Goal: Use online tool/utility: Utilize a website feature to perform a specific function

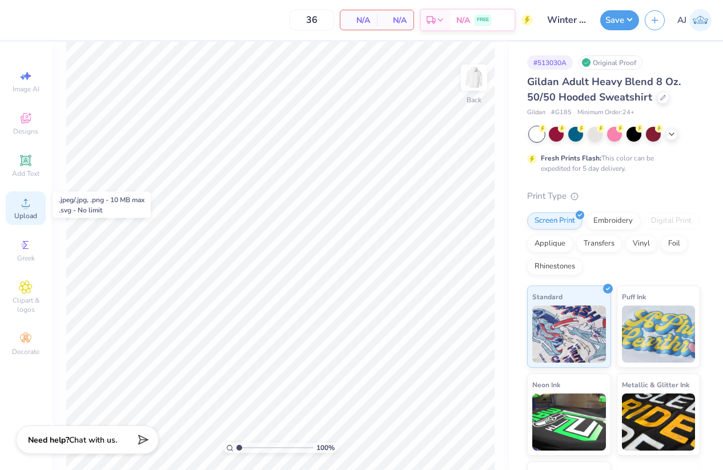
click at [30, 210] on div "Upload" at bounding box center [26, 208] width 40 height 34
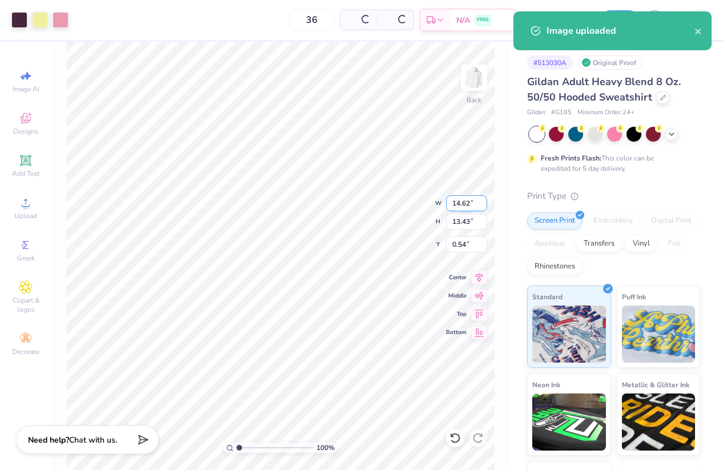
click at [463, 203] on input "14.62" at bounding box center [466, 203] width 41 height 16
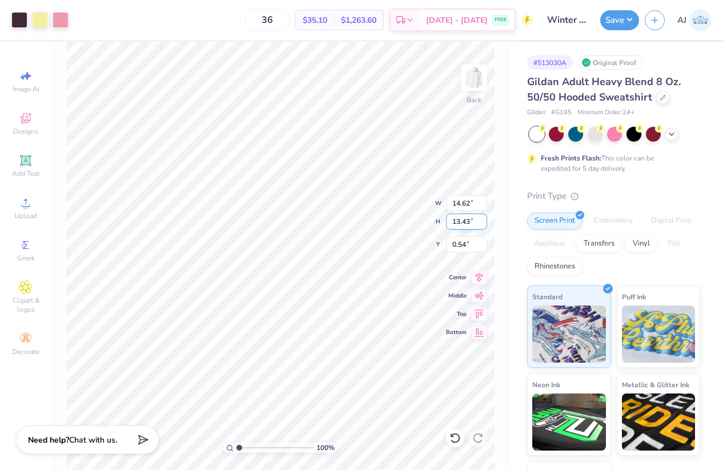
click at [465, 223] on input "13.43" at bounding box center [466, 222] width 41 height 16
type input "10"
type input "10.89"
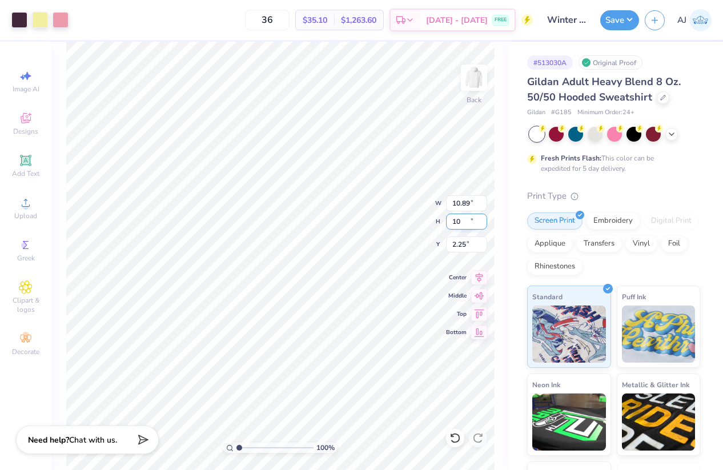
type input "10.00"
click at [465, 243] on input "2.25" at bounding box center [466, 244] width 41 height 16
type input "2.50"
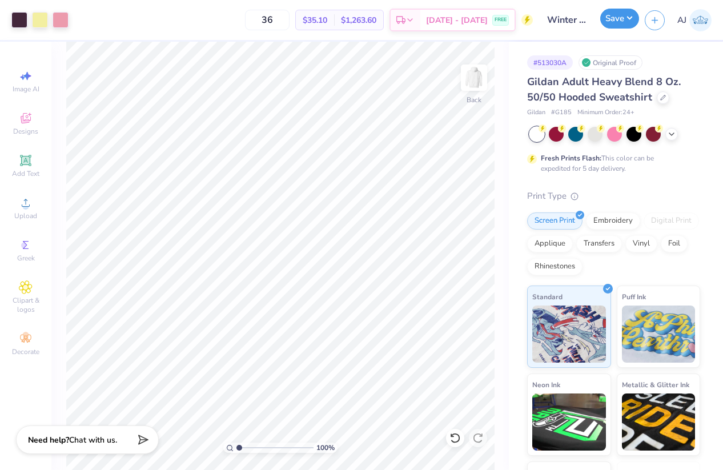
click at [630, 17] on button "Save" at bounding box center [619, 19] width 39 height 20
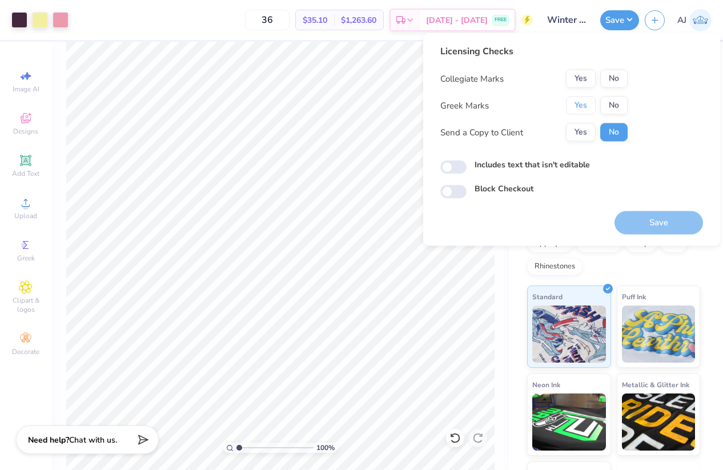
drag, startPoint x: 570, startPoint y: 101, endPoint x: 593, endPoint y: 90, distance: 25.5
click at [570, 101] on button "Yes" at bounding box center [581, 105] width 30 height 18
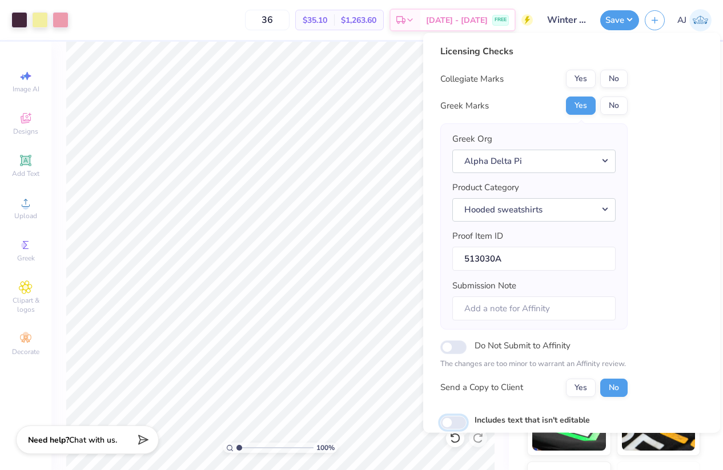
click at [453, 419] on input "Includes text that isn't editable" at bounding box center [453, 422] width 26 height 14
checkbox input "true"
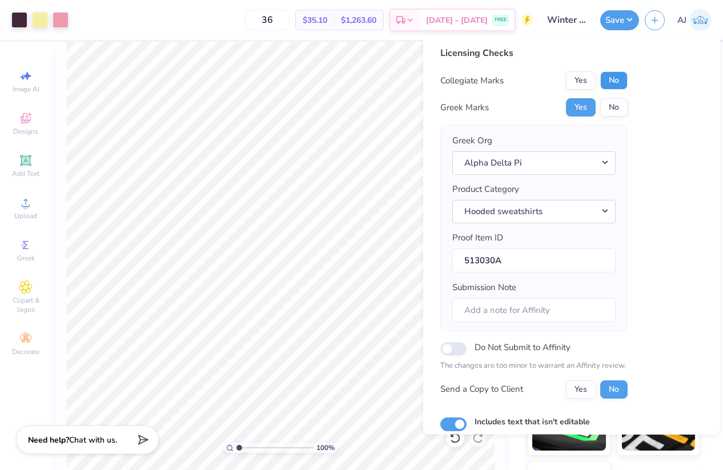
click at [618, 78] on button "No" at bounding box center [613, 80] width 27 height 18
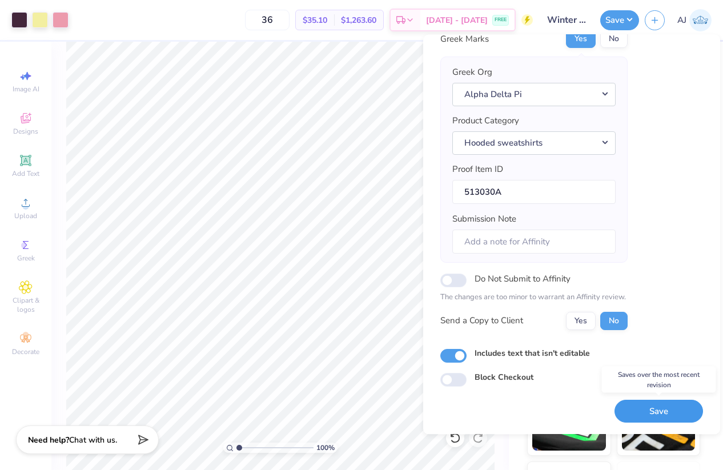
click at [659, 411] on button "Save" at bounding box center [658, 411] width 89 height 23
